Goal: Task Accomplishment & Management: Complete application form

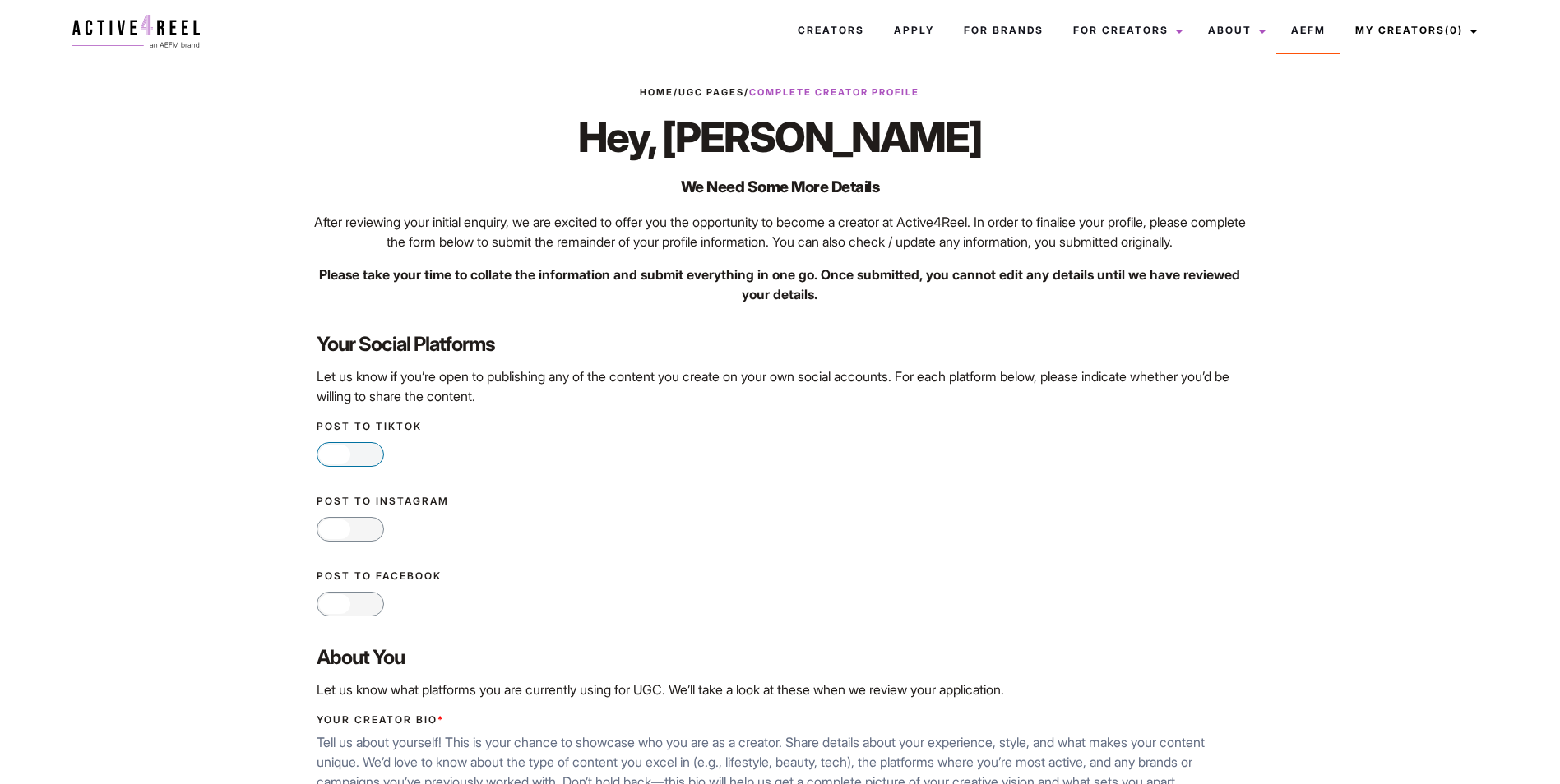
click at [360, 463] on span "No" at bounding box center [367, 455] width 33 height 23
click at [328, 459] on input "Yes No" at bounding box center [322, 454] width 11 height 11
checkbox input "true"
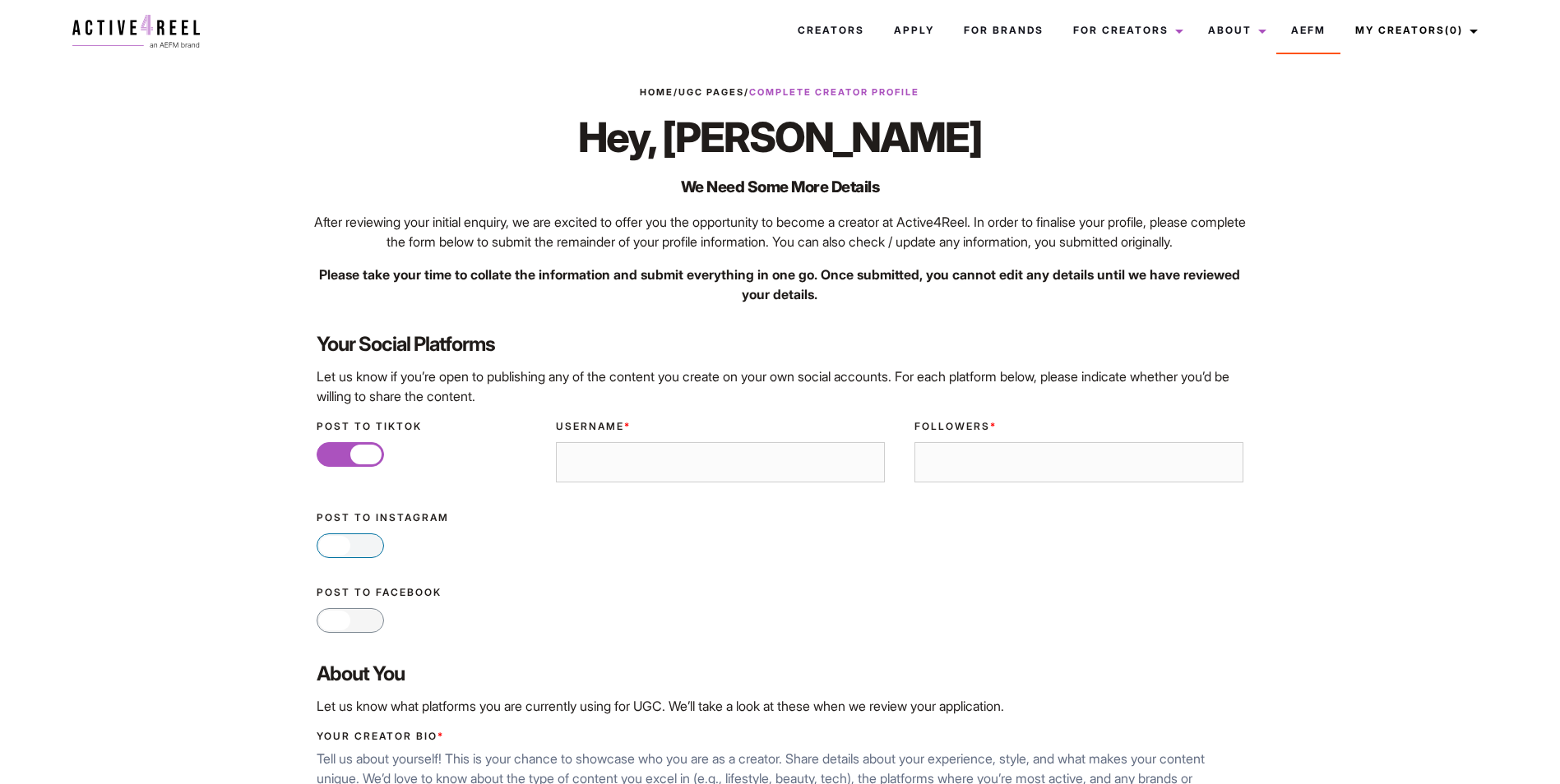
click at [359, 557] on span "No" at bounding box center [367, 545] width 33 height 23
click at [328, 550] on input "Yes No" at bounding box center [322, 544] width 11 height 11
checkbox input "true"
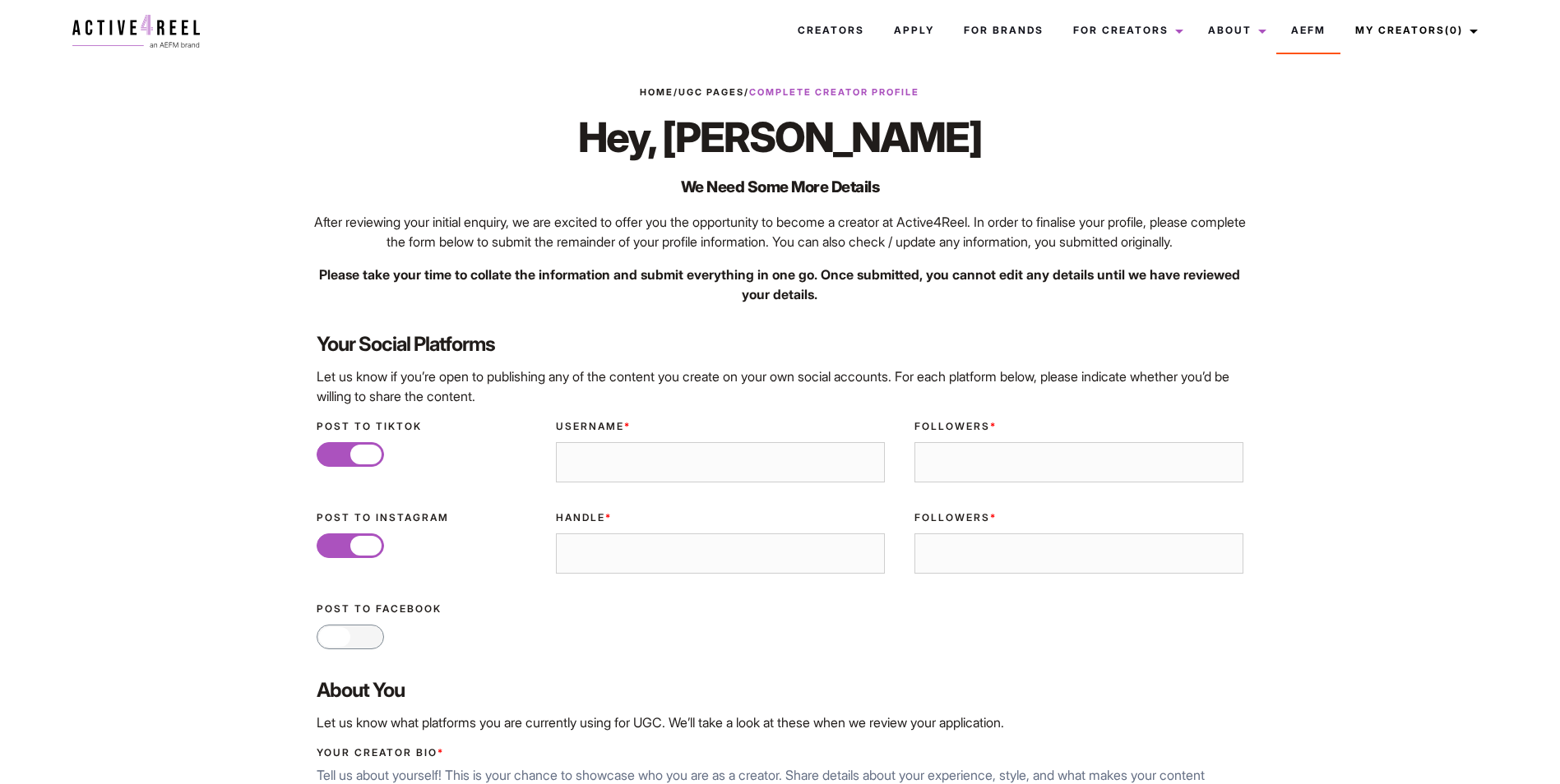
click at [634, 483] on input "Username *" at bounding box center [720, 462] width 329 height 41
type input "@BIANCA.LANZLINGER"
click at [1098, 483] on input "Followers *" at bounding box center [1079, 462] width 329 height 41
type input "2"
type input "1"
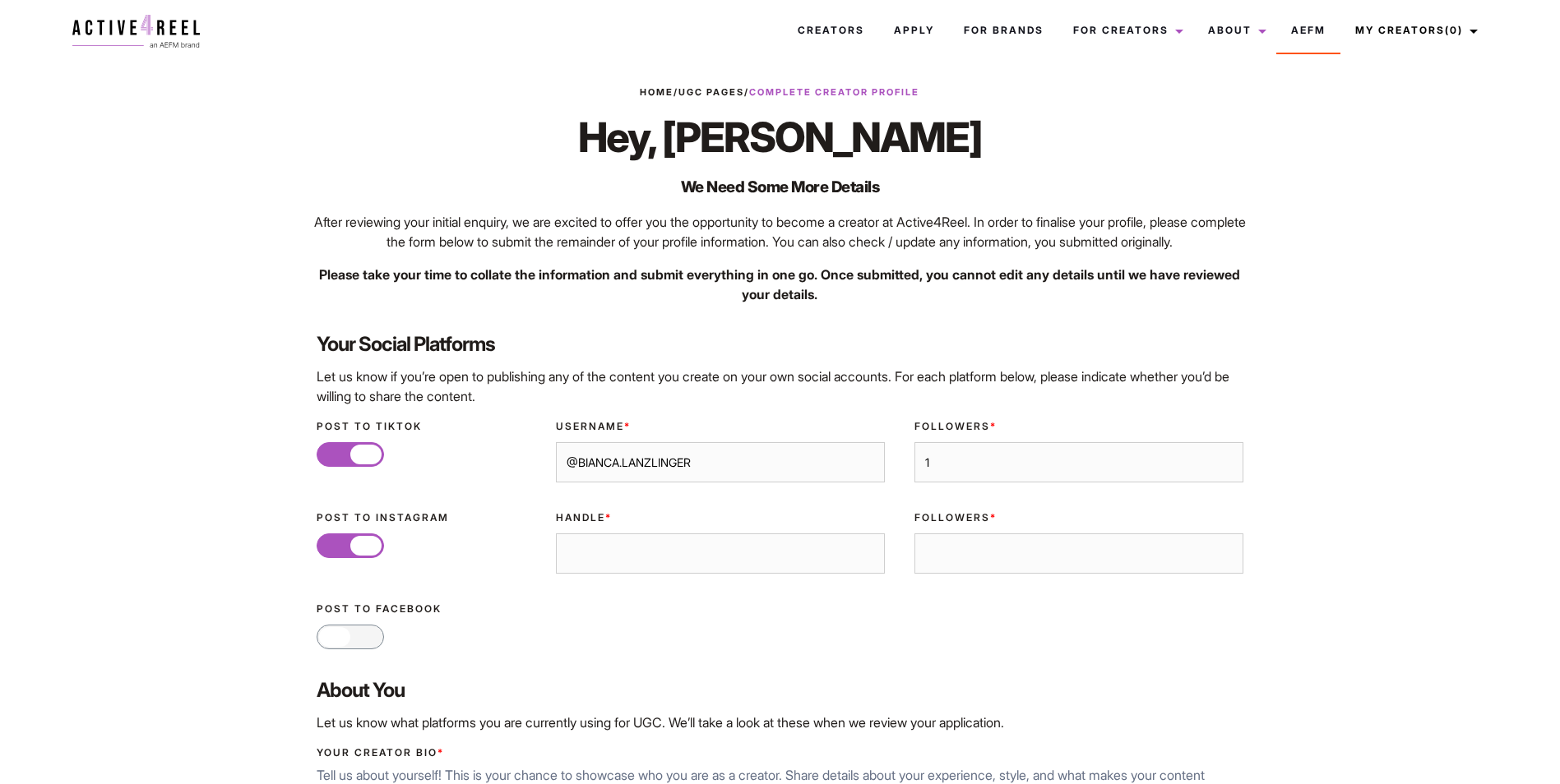
click at [609, 575] on input "Handle *" at bounding box center [720, 554] width 329 height 41
type input "@B1ANCA_4044"
click at [952, 575] on input "Followers *" at bounding box center [1079, 554] width 329 height 41
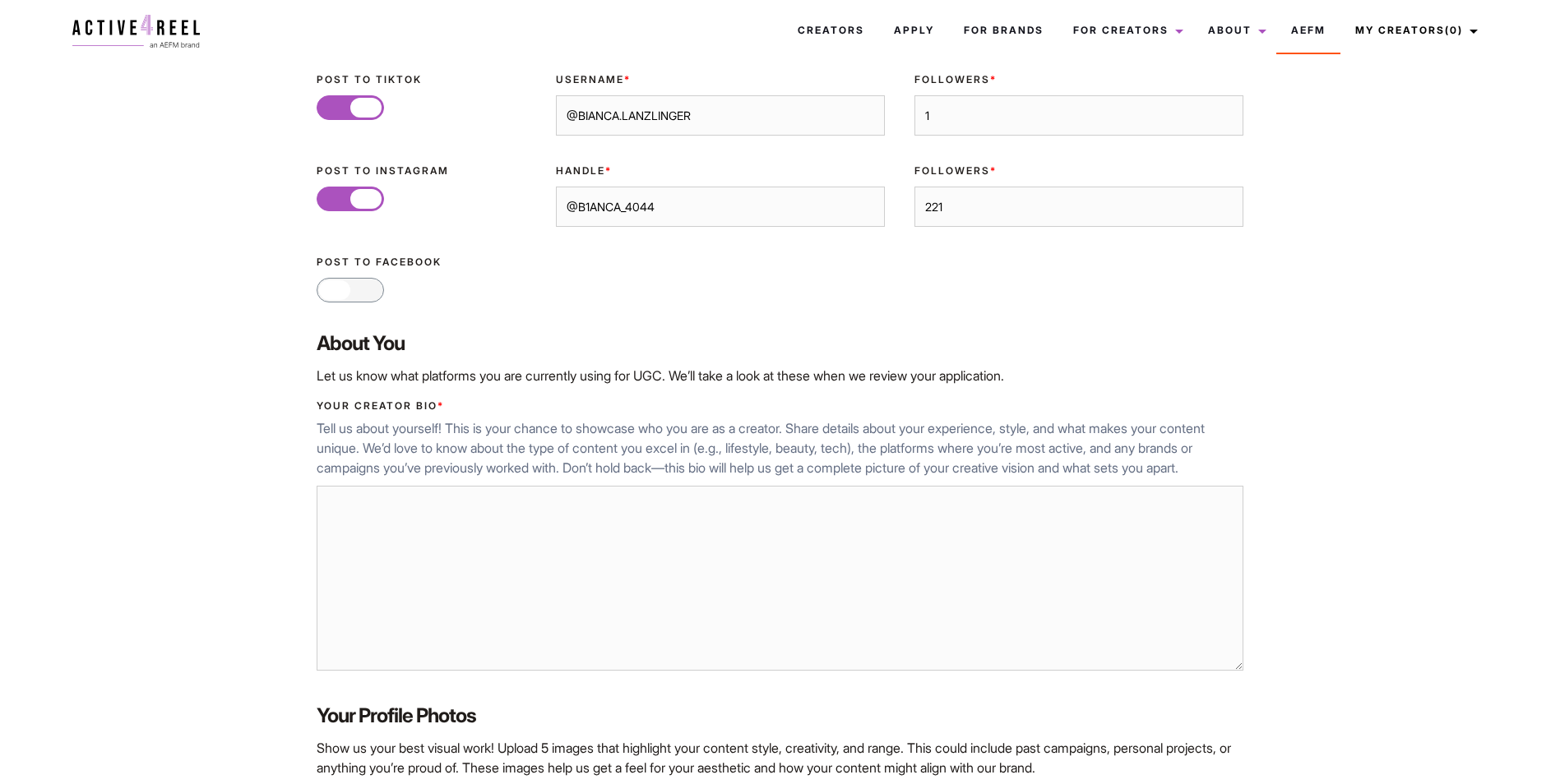
scroll to position [411, 0]
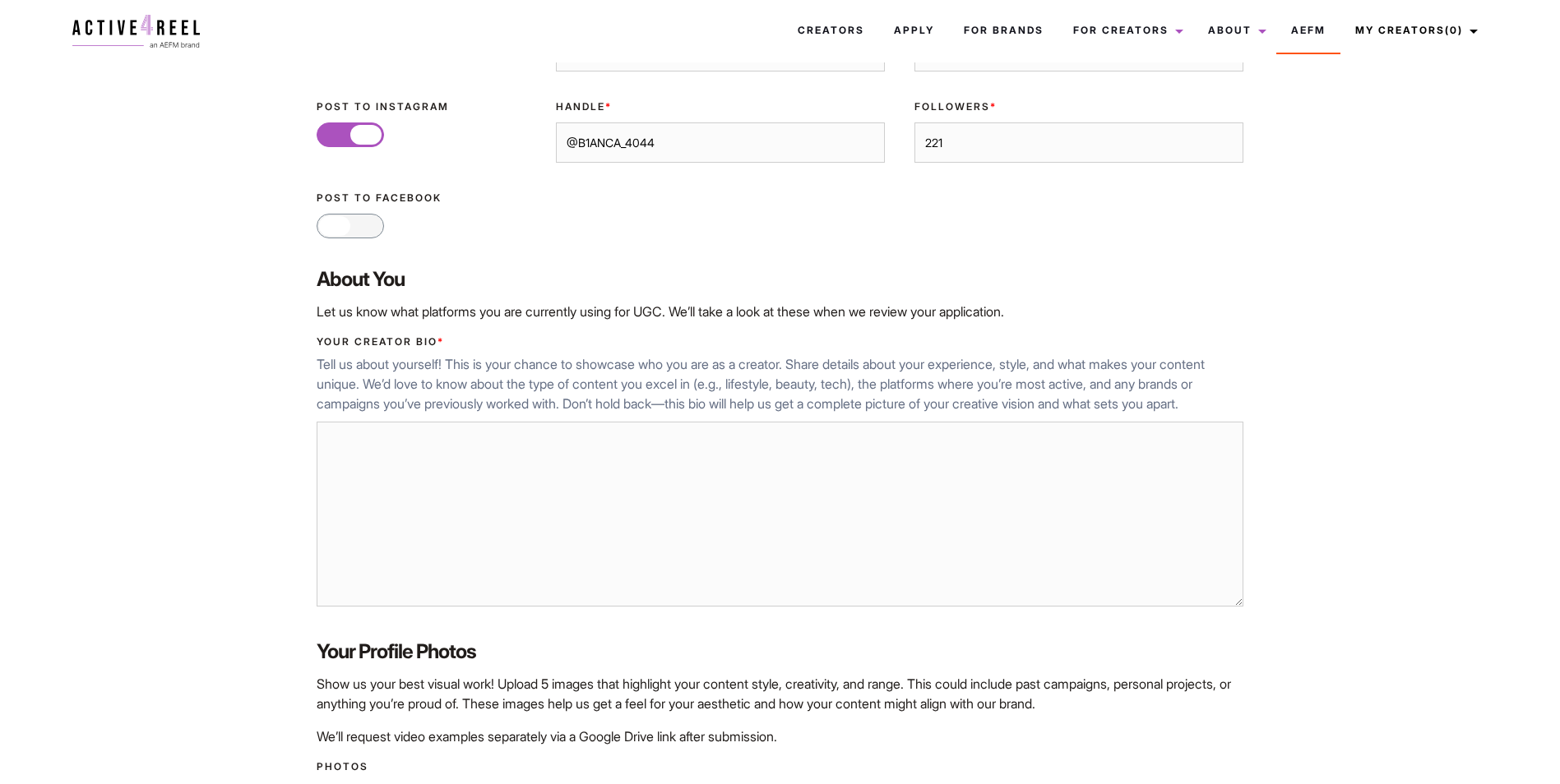
type input "221"
click at [773, 561] on textarea "Your Creator Bio *" at bounding box center [780, 514] width 927 height 186
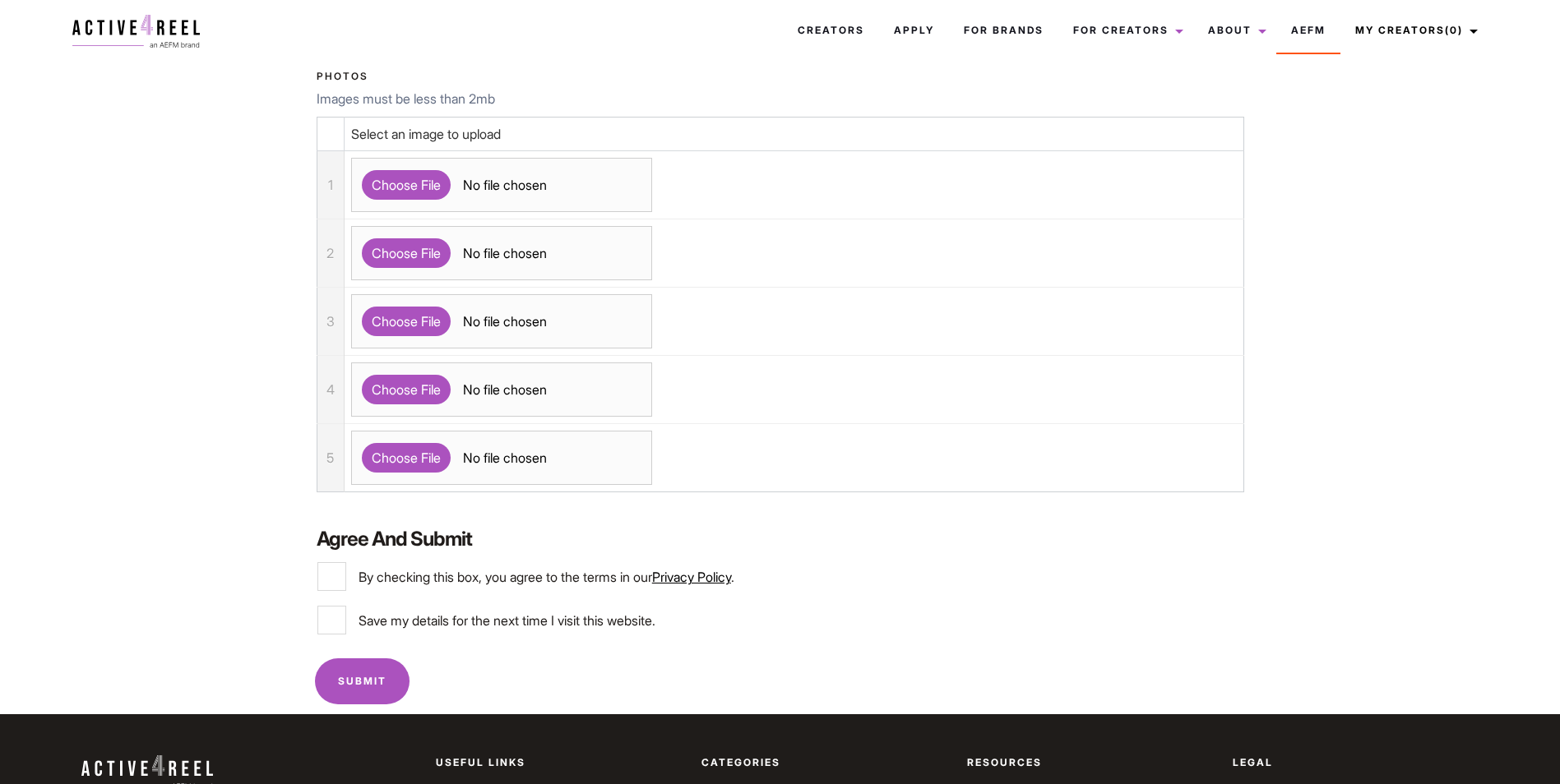
scroll to position [1151, 0]
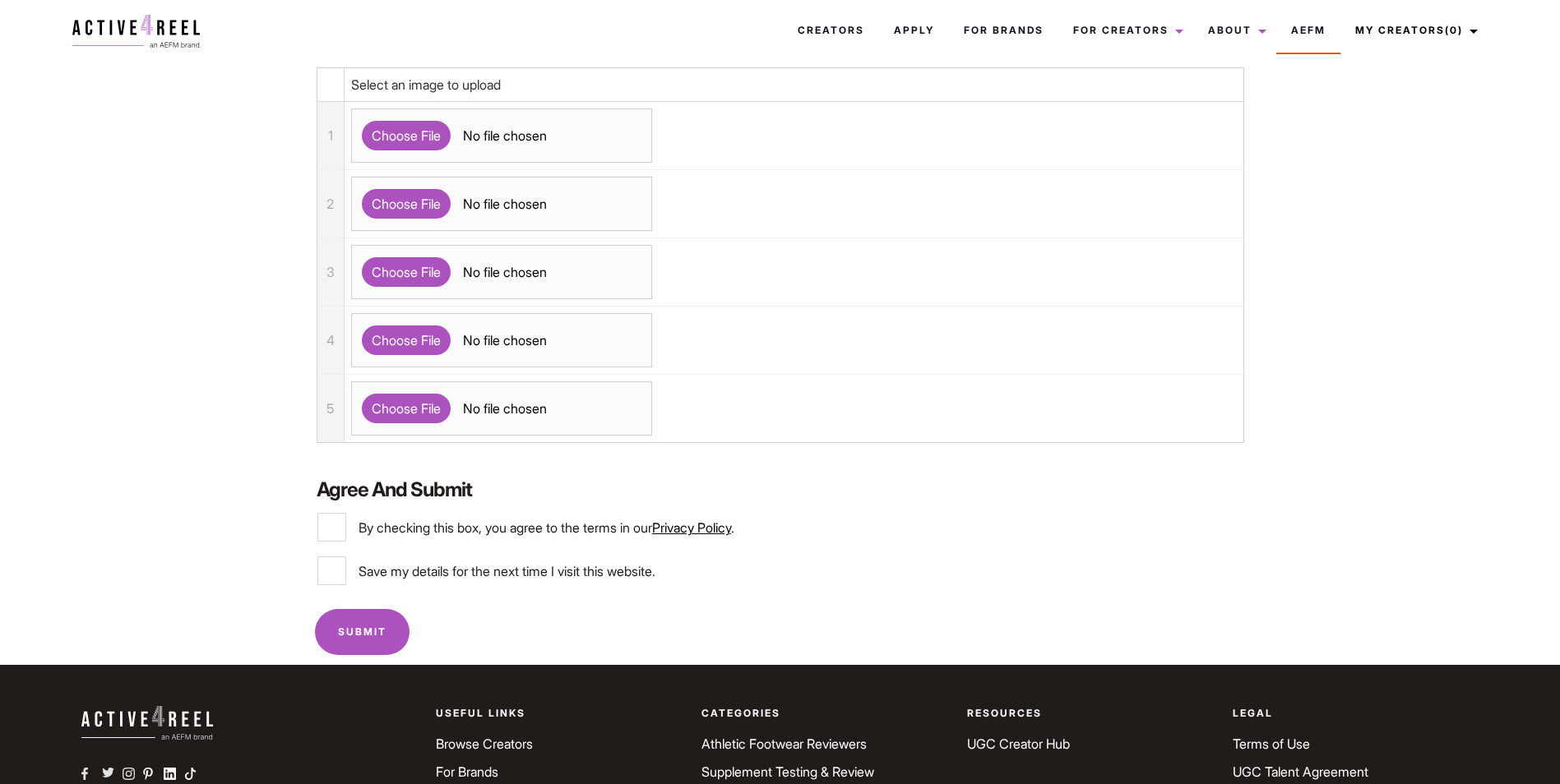
type textarea "I'M ONLY A NEW AND WANT TO CREATE A PLATFORM! IM VERY MUCH INTO FITNESS BUT OPE…"
